Goal: Information Seeking & Learning: Find specific fact

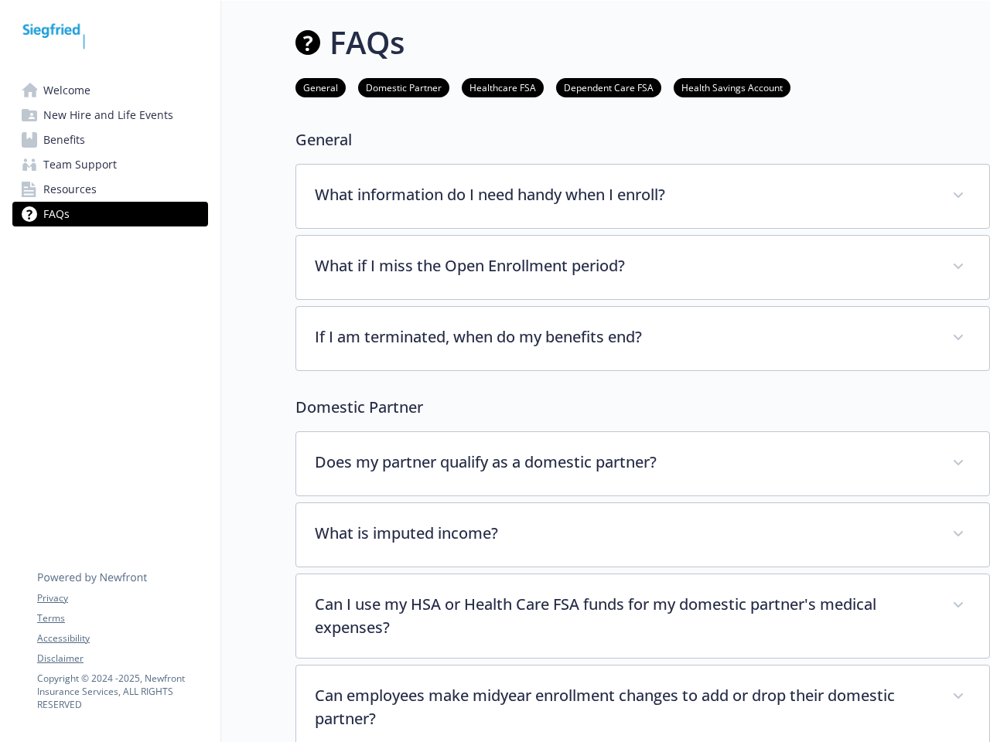
click at [495, 371] on div "If I am terminated, when do my benefits end? Your participation in the company’…" at bounding box center [642, 338] width 694 height 65
